Goal: Navigation & Orientation: Find specific page/section

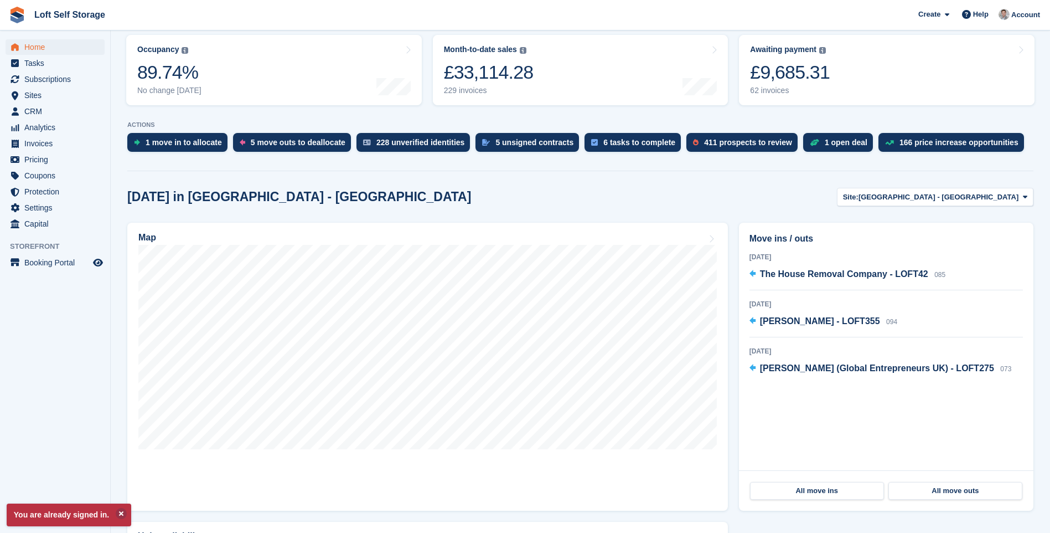
scroll to position [166, 0]
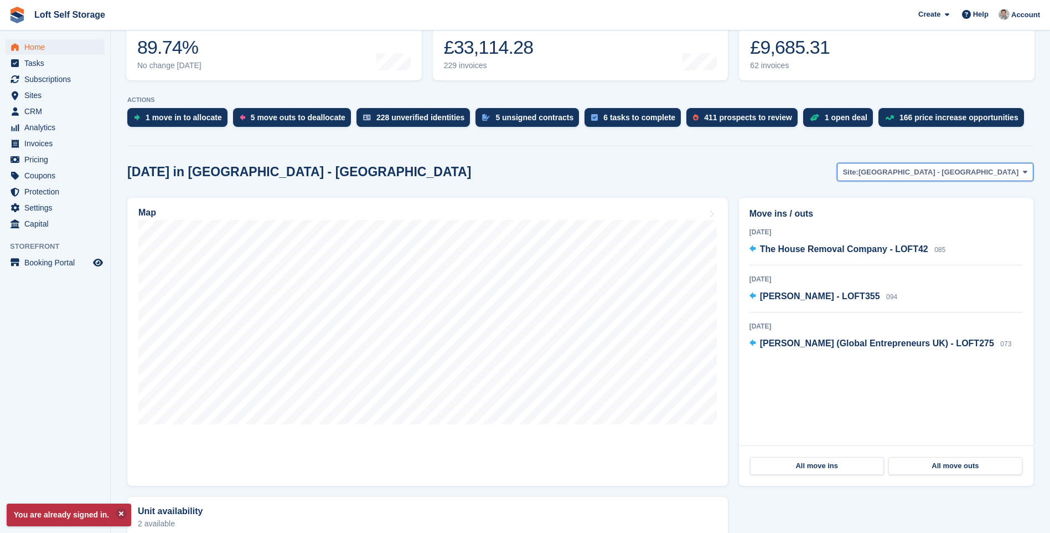
click at [1017, 174] on span "Nottingham - Bestwood Village" at bounding box center [939, 172] width 160 height 11
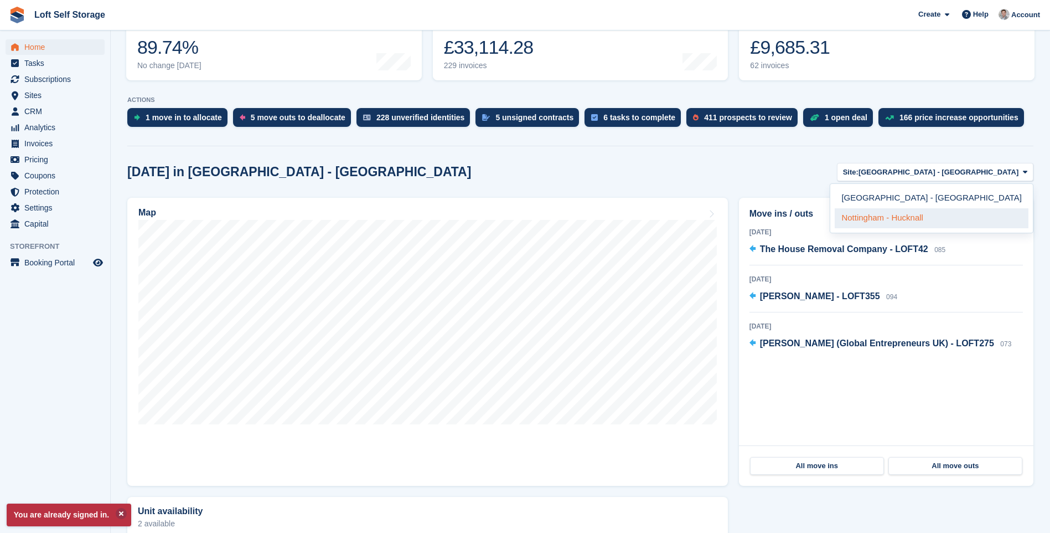
click at [1001, 218] on link "Nottingham - Hucknall" at bounding box center [932, 218] width 194 height 20
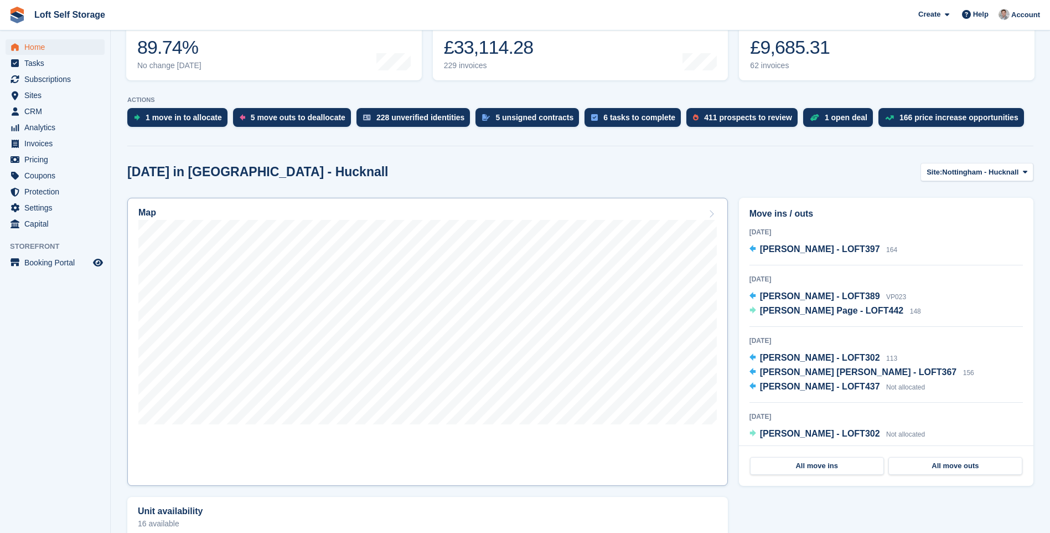
click at [544, 429] on link "Map" at bounding box center [427, 342] width 601 height 288
